Goal: Information Seeking & Learning: Find contact information

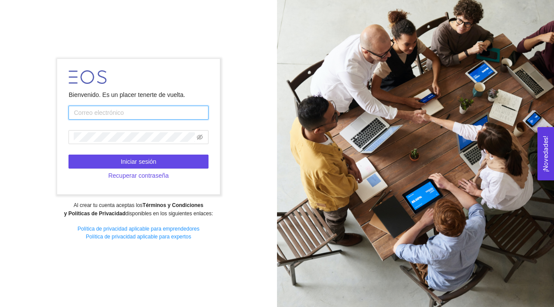
type input "[EMAIL_ADDRESS][PERSON_NAME][DOMAIN_NAME]"
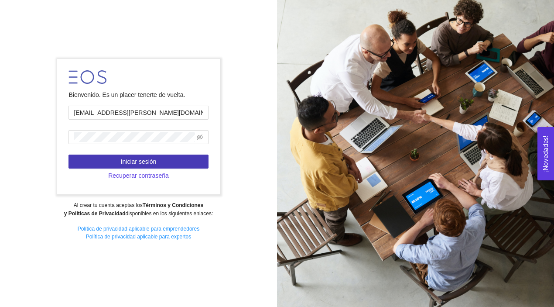
click at [157, 158] on button "Iniciar sesión" at bounding box center [139, 162] width 140 height 14
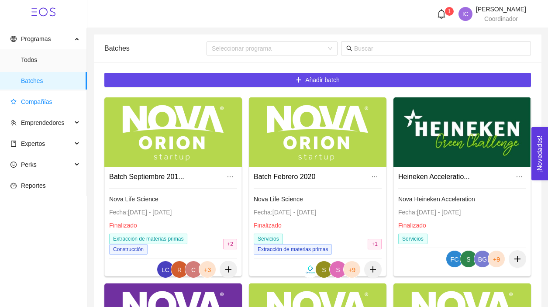
click at [58, 103] on span "Compañías" at bounding box center [44, 101] width 69 height 17
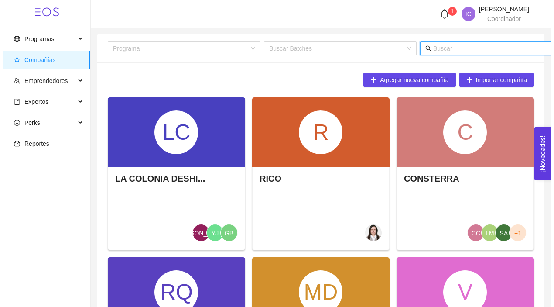
scroll to position [0, 54]
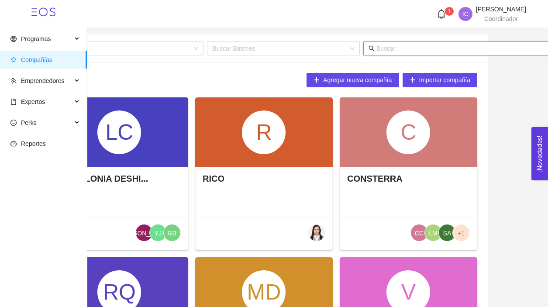
click at [448, 49] on input "text" at bounding box center [462, 49] width 172 height 10
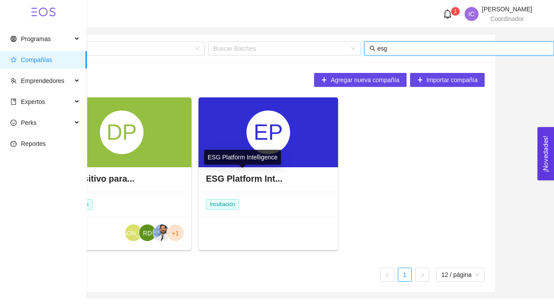
type input "esg"
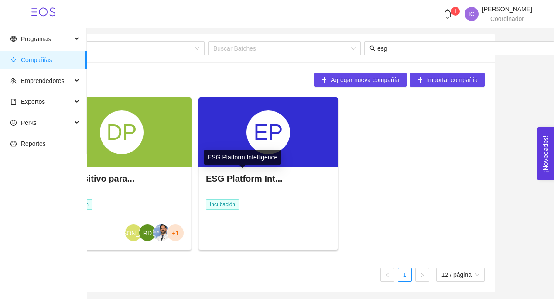
click at [265, 178] on h4 "ESG Platform Int..." at bounding box center [244, 178] width 77 height 12
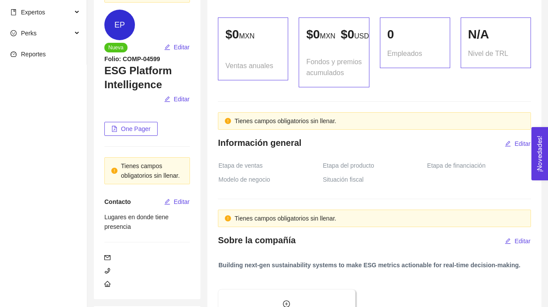
scroll to position [228, 0]
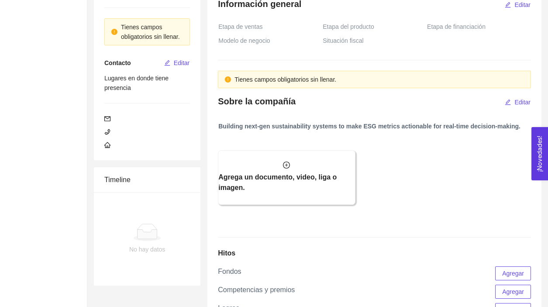
click at [513, 219] on div "Agrega un documento, video, liga o imagen." at bounding box center [369, 181] width 330 height 83
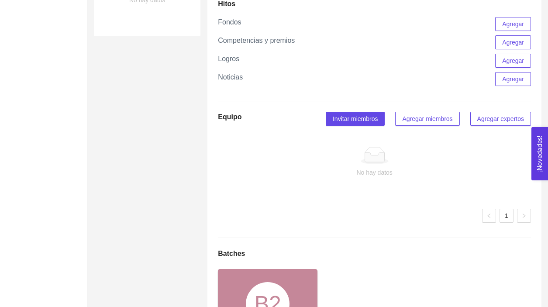
scroll to position [661, 0]
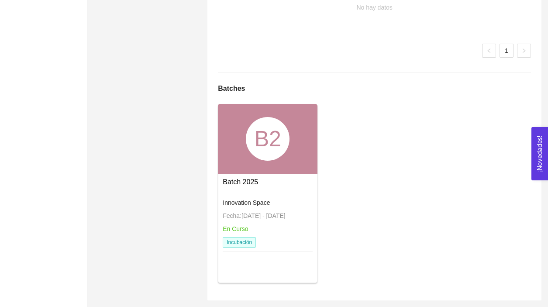
click at [250, 241] on span "Incubación" at bounding box center [239, 242] width 33 height 10
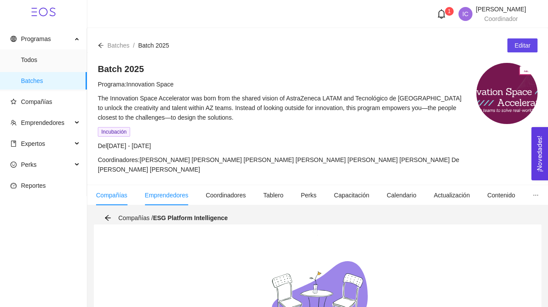
click at [160, 198] on span "Emprendedores" at bounding box center [167, 195] width 44 height 7
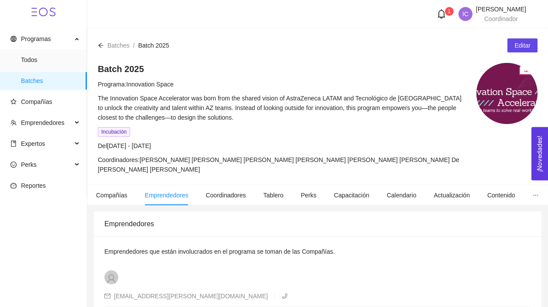
scroll to position [41, 0]
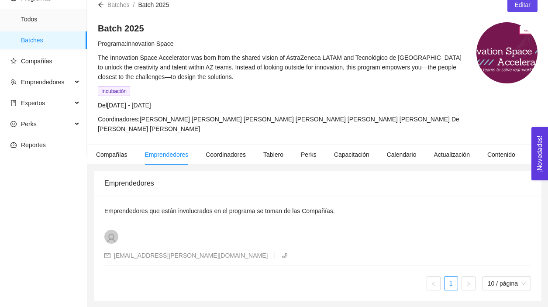
click at [519, 198] on div "Emprendedores que están involucrados en el programa [PERSON_NAME] de las Compañ…" at bounding box center [317, 248] width 447 height 105
click at [489, 162] on li "Contenido" at bounding box center [500, 155] width 45 height 20
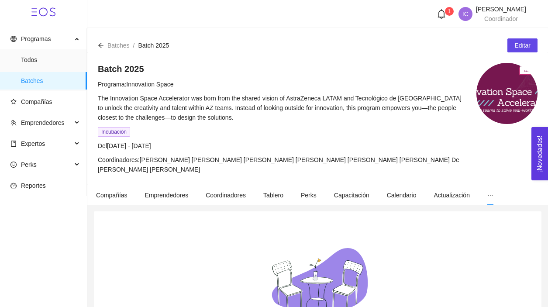
scroll to position [28, 0]
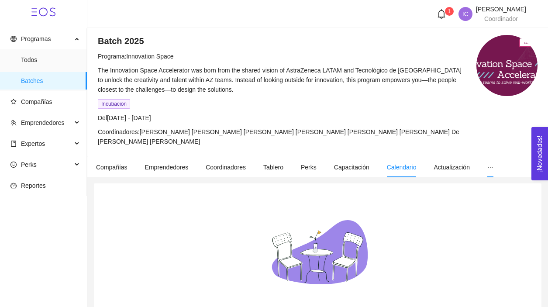
click at [399, 167] on span "Calendario" at bounding box center [402, 167] width 30 height 7
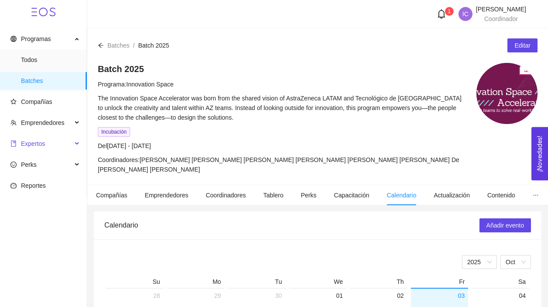
click at [48, 140] on span "Expertos" at bounding box center [41, 143] width 62 height 17
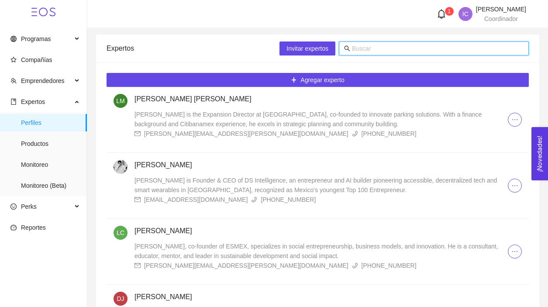
click at [352, 50] on input "text" at bounding box center [438, 49] width 172 height 10
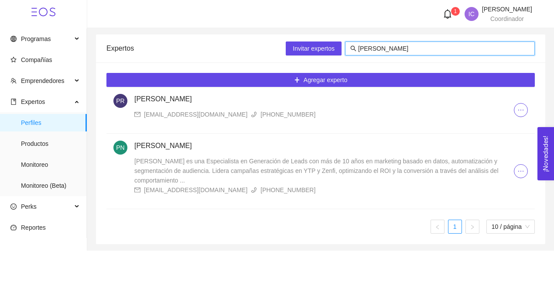
type input "[PERSON_NAME]"
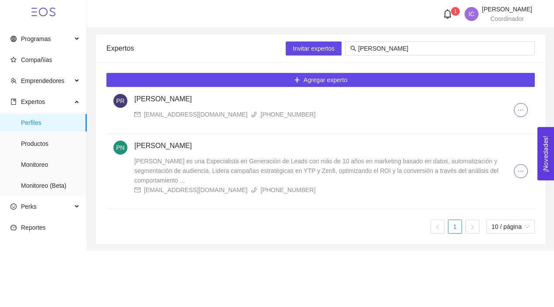
click at [186, 168] on span "[PERSON_NAME] es una Especialista en Generación de Leads con más de 10 años en …" at bounding box center [316, 171] width 365 height 26
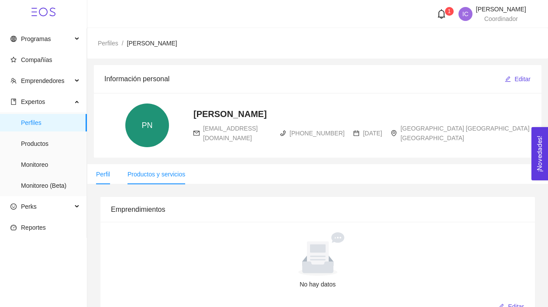
click at [165, 177] on span "Productos y servicios" at bounding box center [156, 174] width 58 height 7
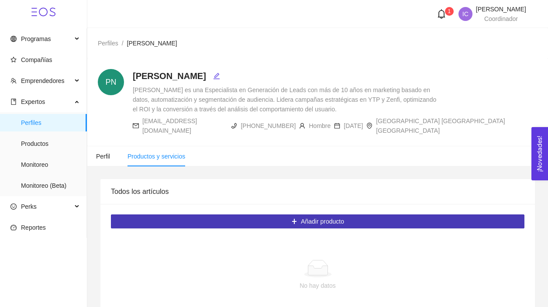
scroll to position [43, 0]
